Goal: Contribute content

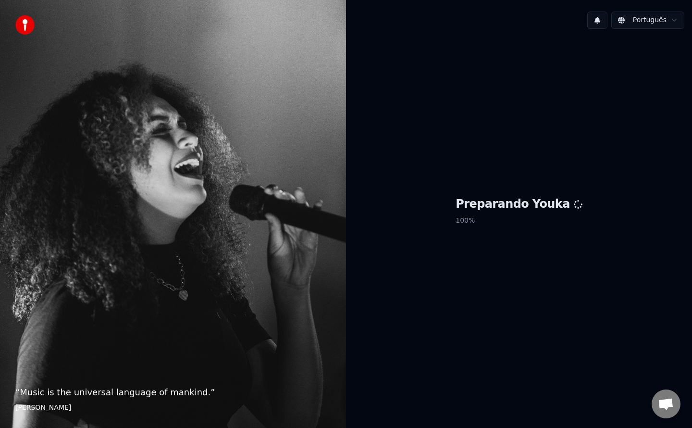
scroll to position [839, 0]
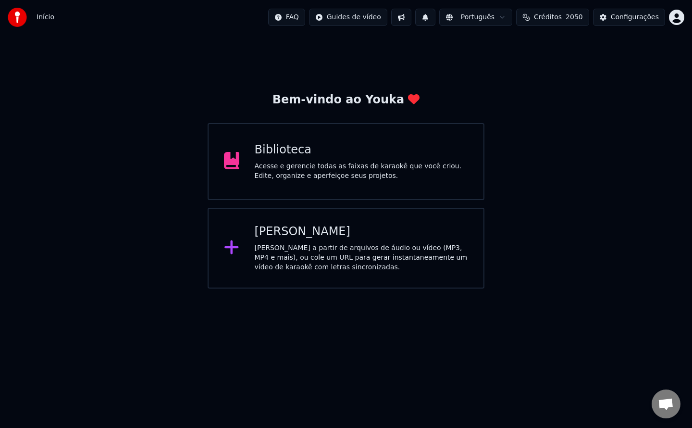
click at [379, 157] on div "Biblioteca" at bounding box center [362, 149] width 214 height 15
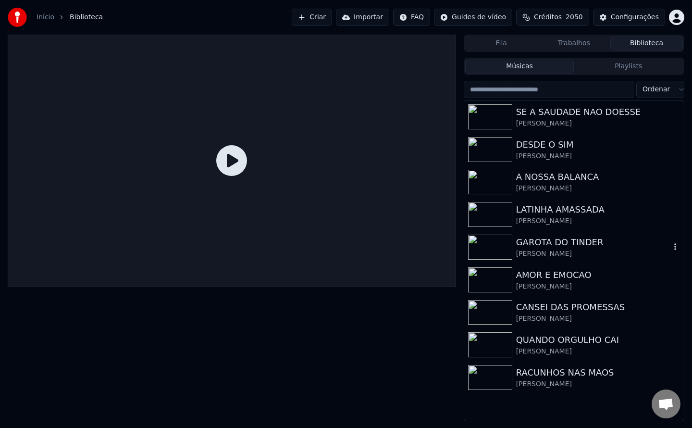
click at [562, 246] on div "GAROTA DO TINDER" at bounding box center [593, 241] width 154 height 13
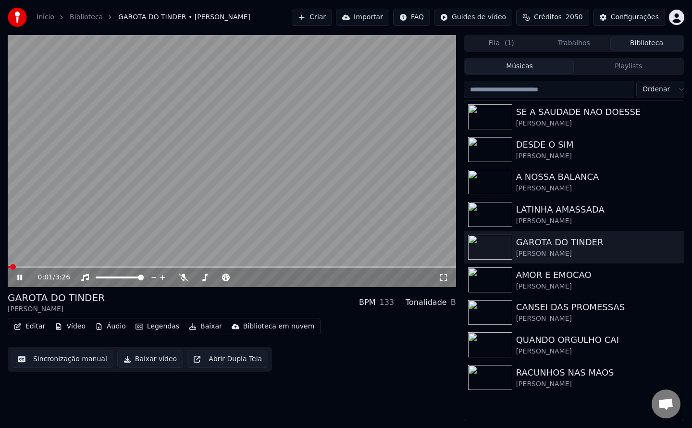
click at [73, 222] on video at bounding box center [232, 161] width 448 height 252
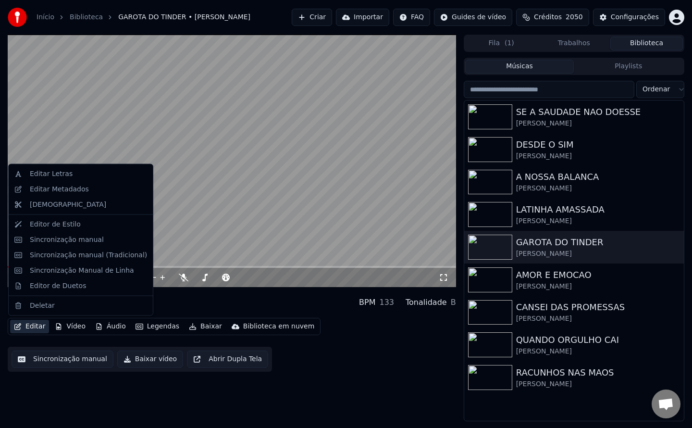
click at [42, 326] on button "Editar" at bounding box center [29, 326] width 39 height 13
click at [48, 176] on div "Editar Letras" at bounding box center [51, 174] width 43 height 10
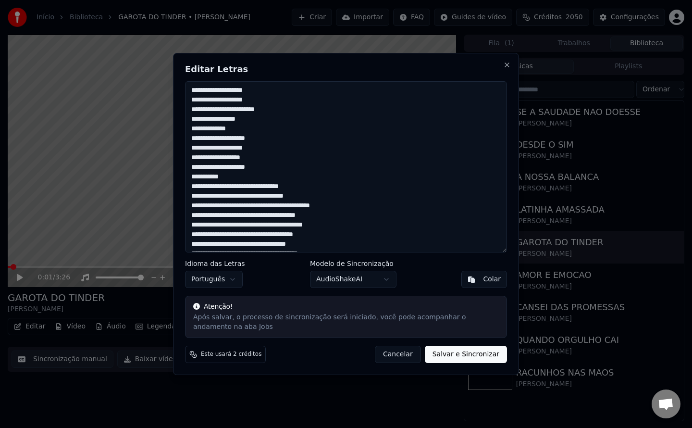
type textarea "**********"
